Goal: Check status: Check status

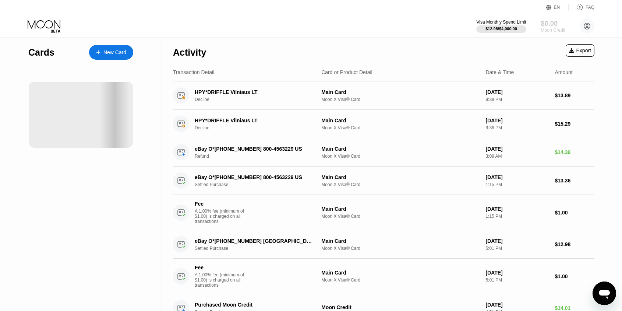
click at [544, 30] on div "Moon Credit" at bounding box center [553, 30] width 25 height 5
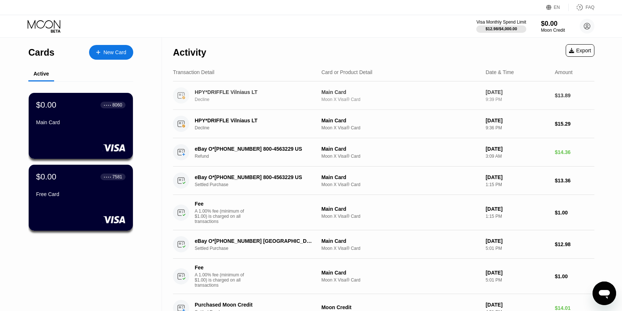
click at [210, 105] on div "HPY*DRIFFLE Vilniaus LT Decline Main Card Moon X Visa® Card [DATE] 9:39 PM $13.…" at bounding box center [383, 95] width 421 height 28
